Goal: Navigation & Orientation: Find specific page/section

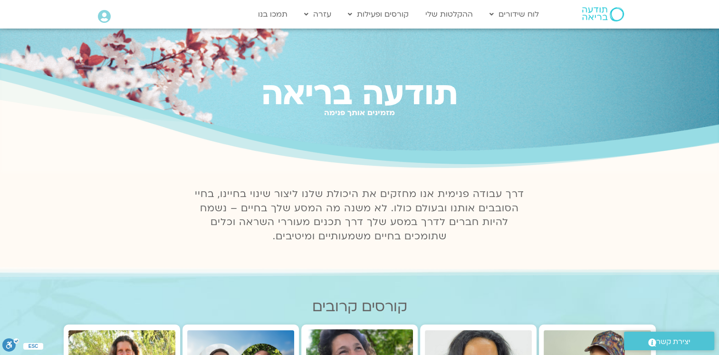
click at [105, 16] on icon at bounding box center [104, 16] width 13 height 13
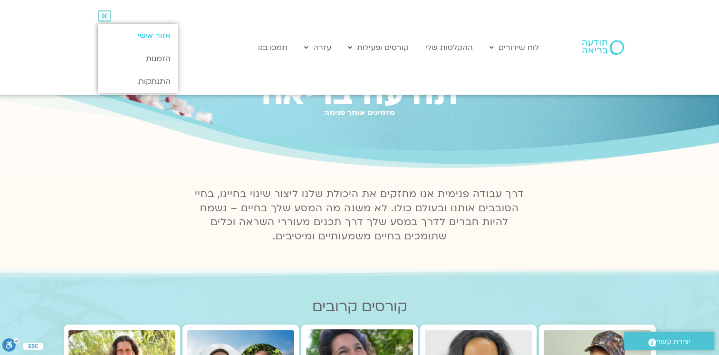
click at [160, 32] on link "אזור אישי" at bounding box center [137, 35] width 79 height 23
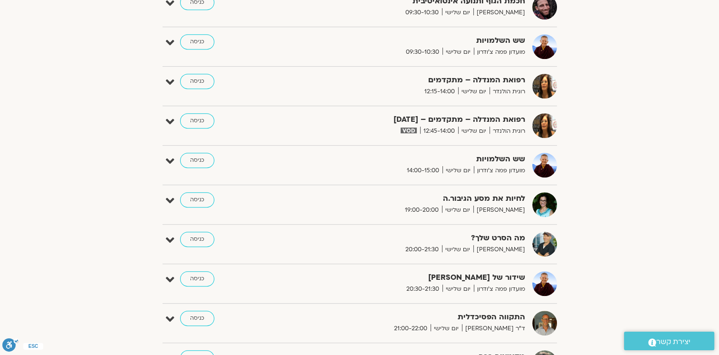
scroll to position [570, 0]
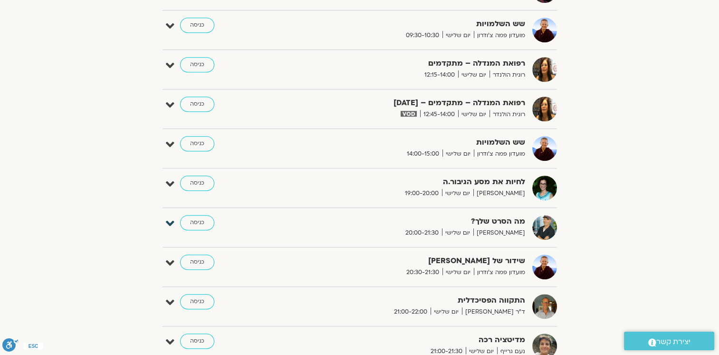
click at [168, 225] on icon at bounding box center [170, 223] width 9 height 13
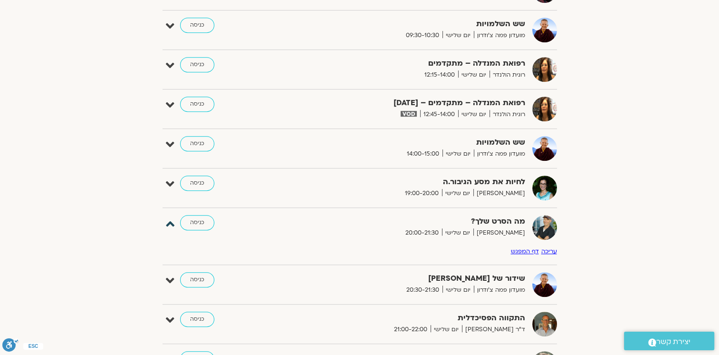
click at [170, 222] on icon at bounding box center [170, 223] width 9 height 13
